Goal: Find specific page/section: Find specific page/section

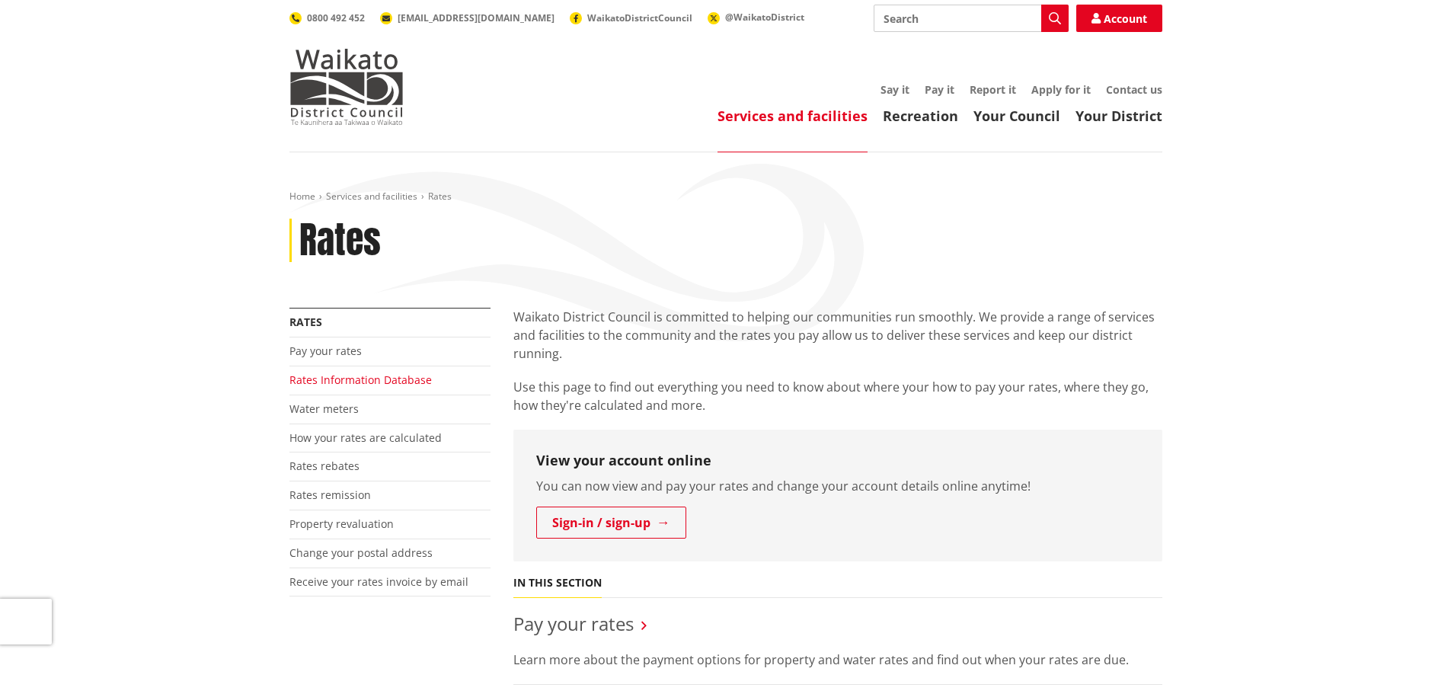
click at [333, 384] on link "Rates Information Database" at bounding box center [360, 379] width 142 height 14
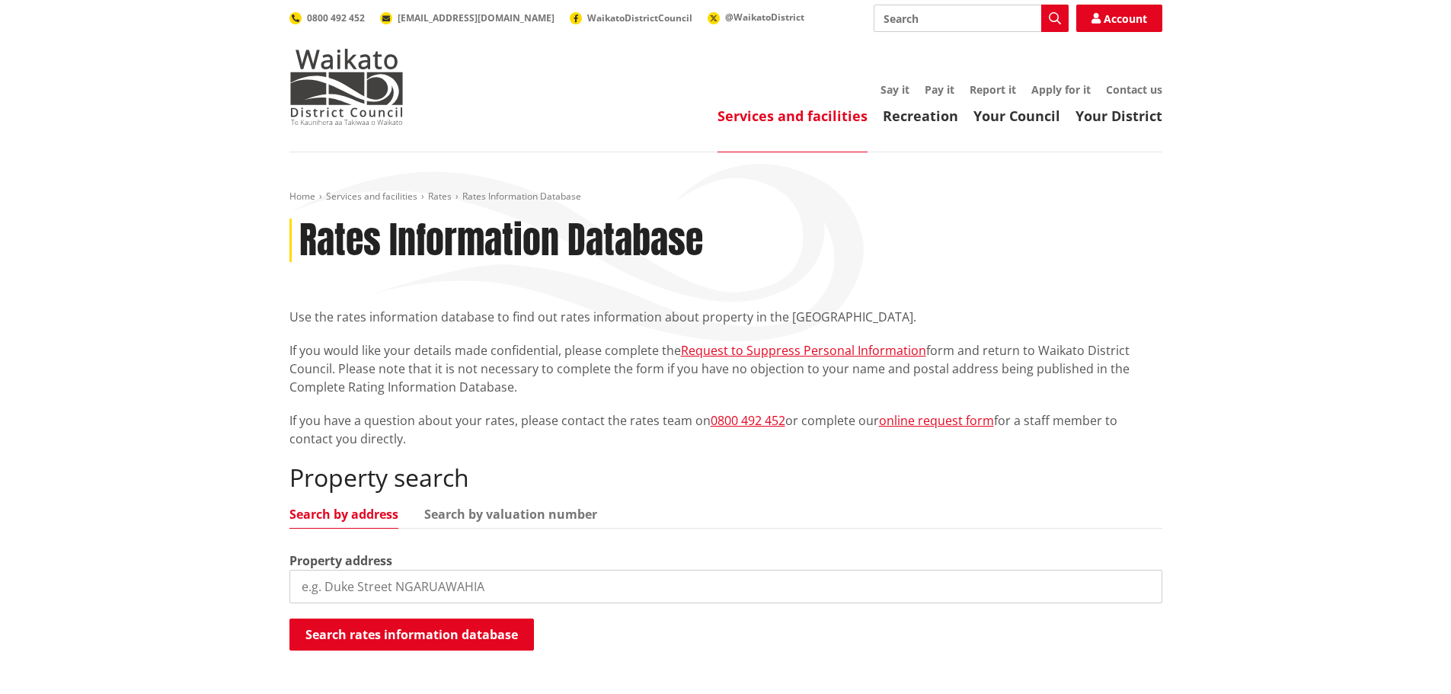
click at [376, 584] on input "search" at bounding box center [725, 587] width 873 height 34
type input "9 kotukutuku"
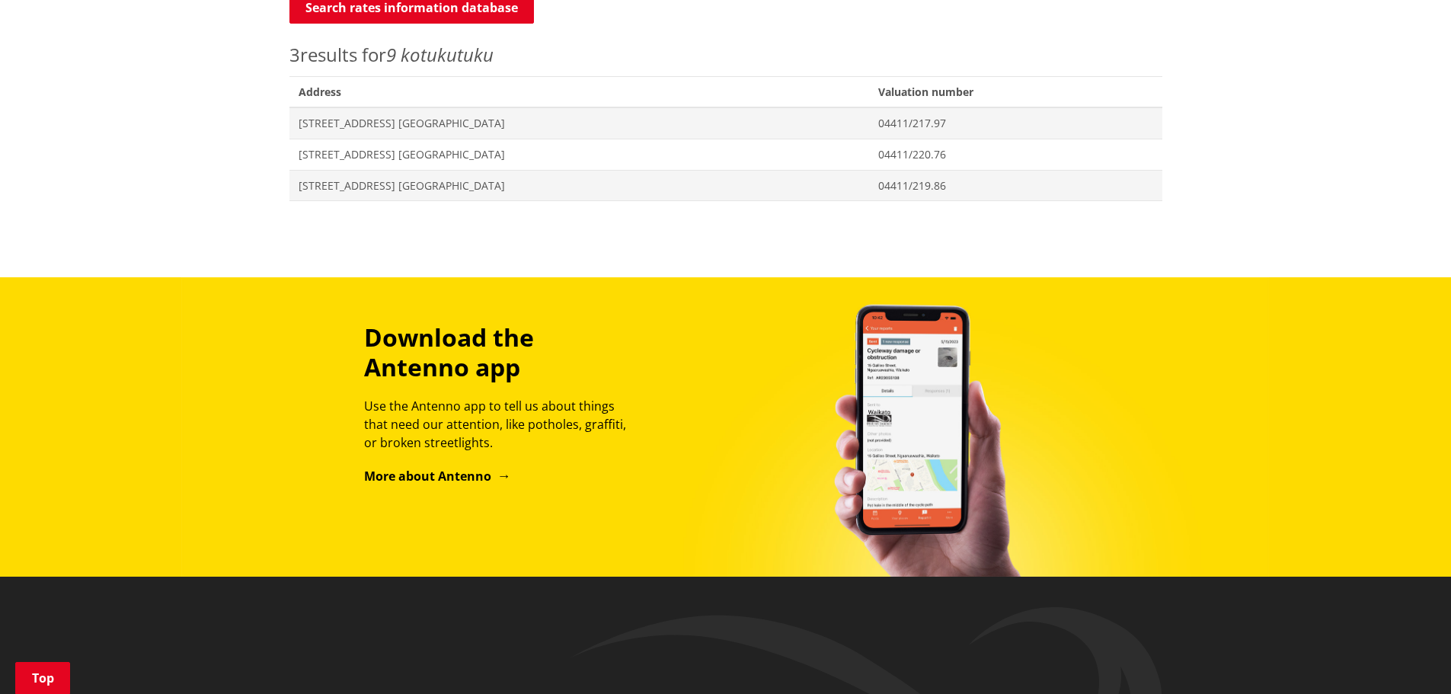
scroll to position [635, 0]
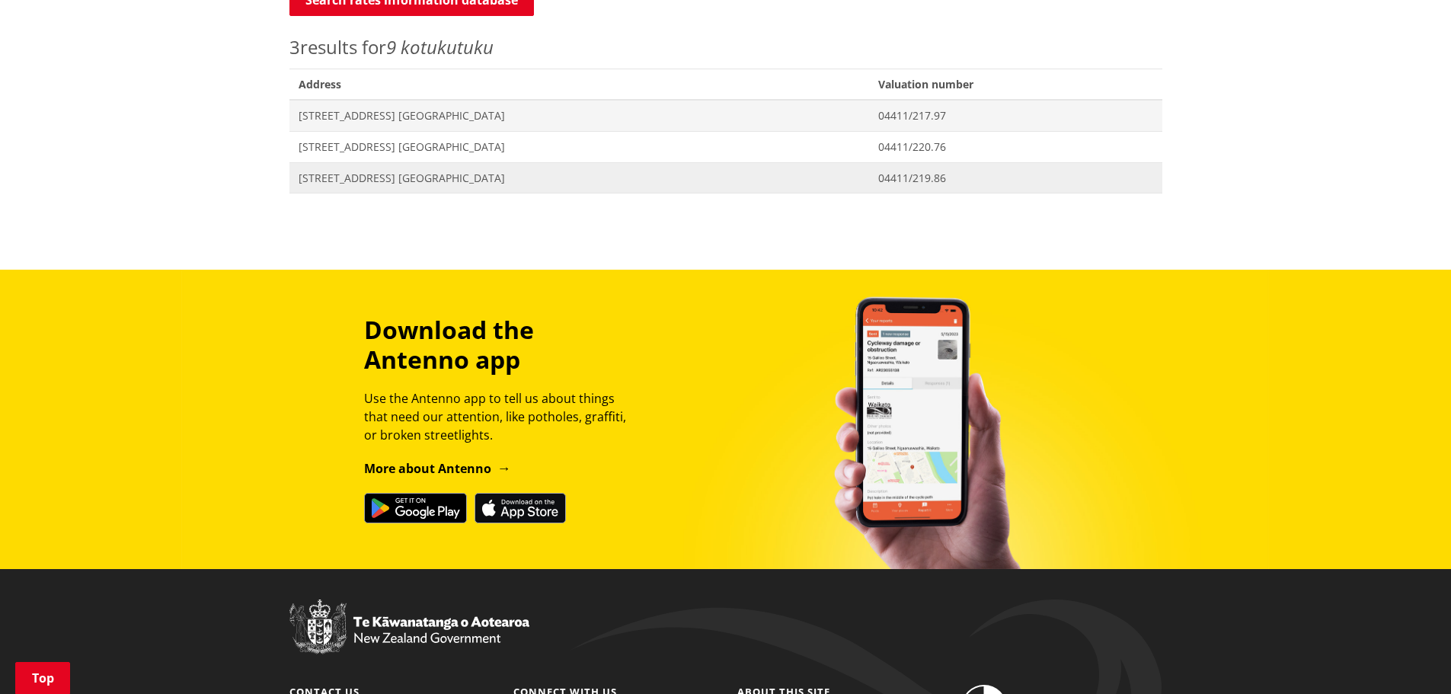
click at [373, 177] on span "9 Kotukutuku Street NGARUAWAHIA" at bounding box center [579, 178] width 561 height 15
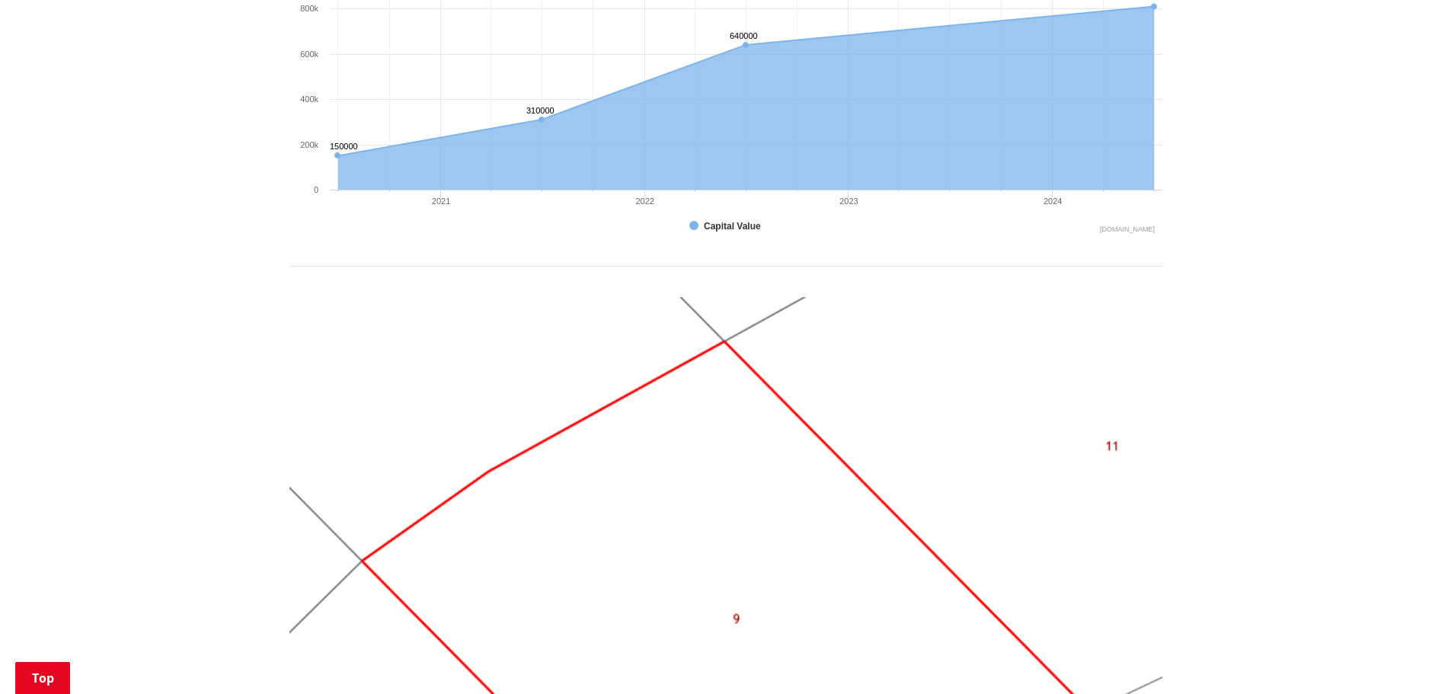
scroll to position [508, 0]
